Goal: Use online tool/utility: Utilize a website feature to perform a specific function

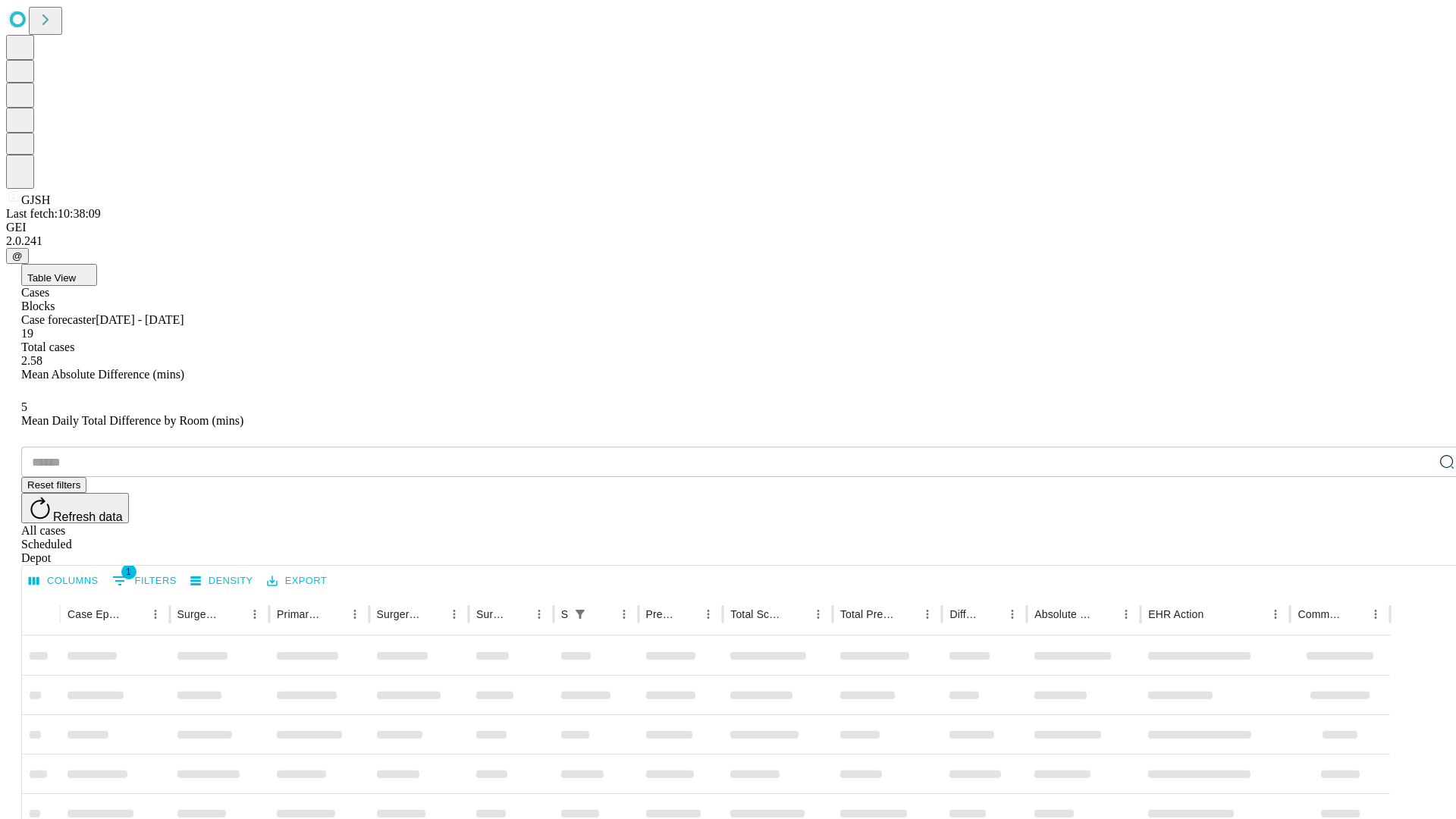
click at [76, 272] on span "Table View" at bounding box center [52, 277] width 48 height 12
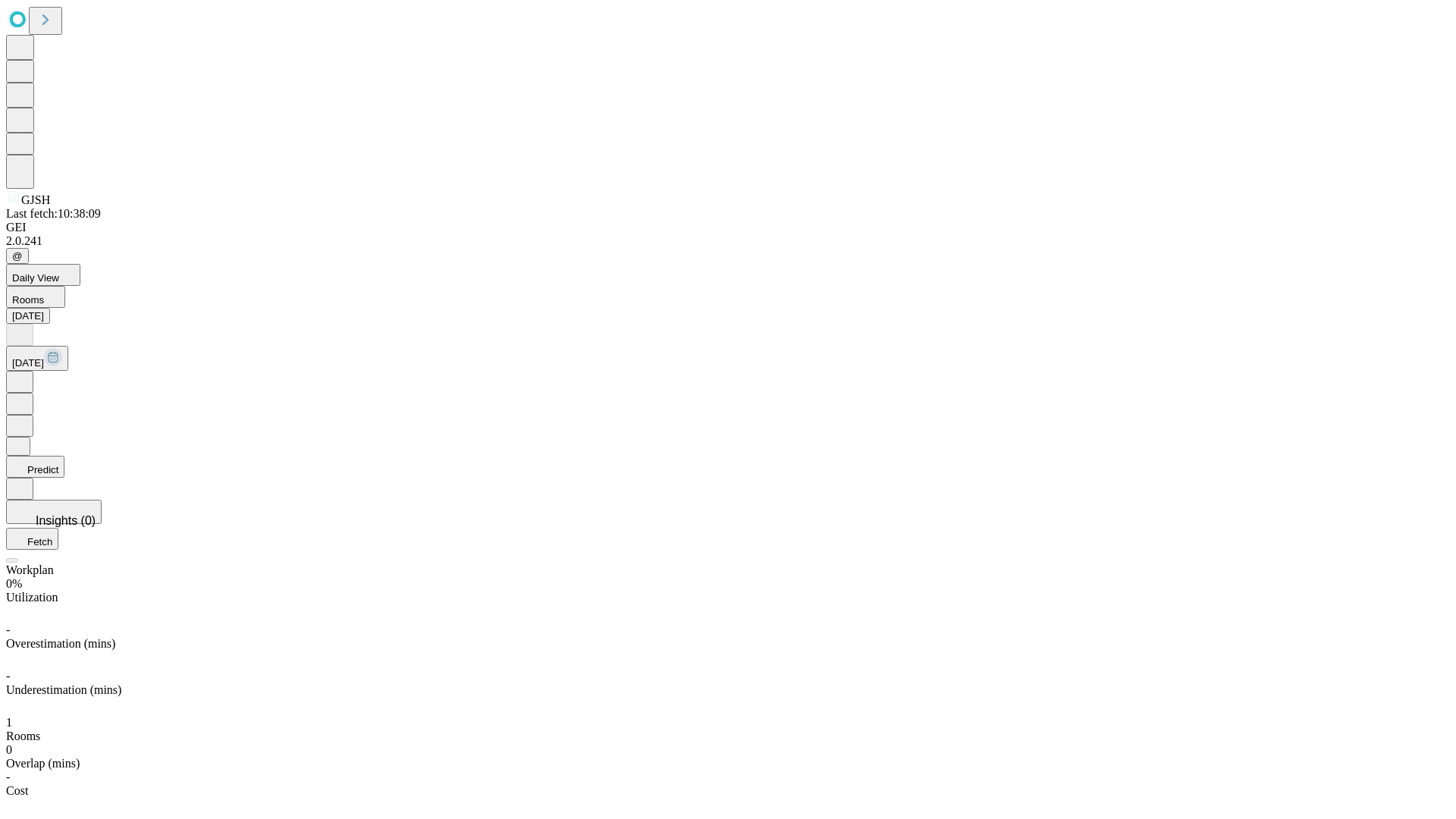
click at [64, 456] on button "Predict" at bounding box center [35, 467] width 58 height 22
